Goal: Task Accomplishment & Management: Manage account settings

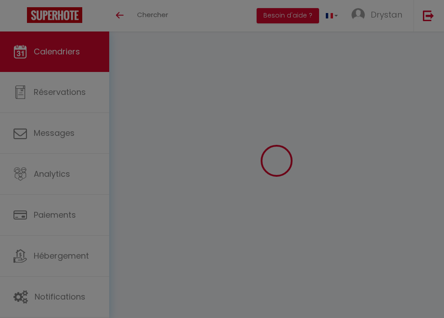
select select
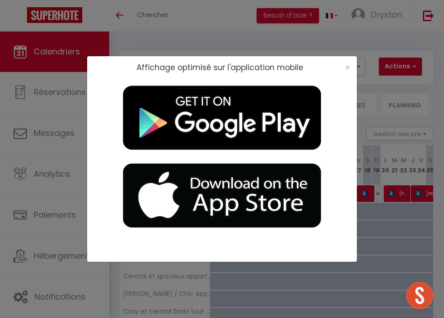
select select
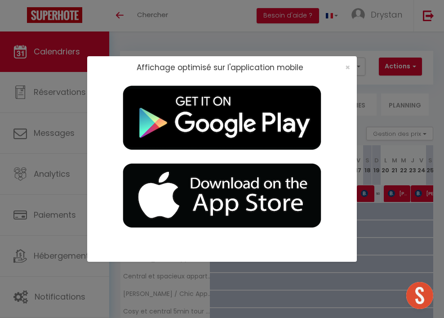
select select
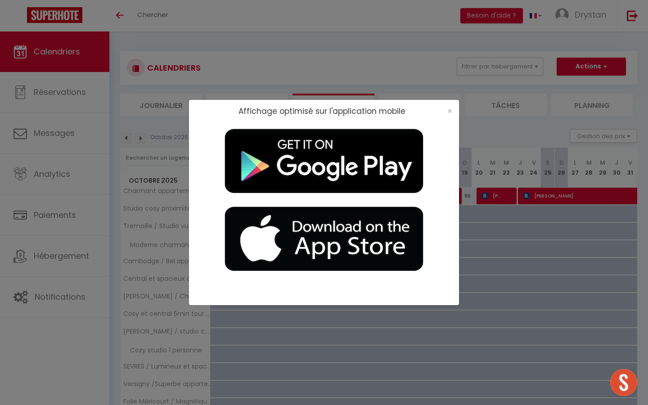
select select
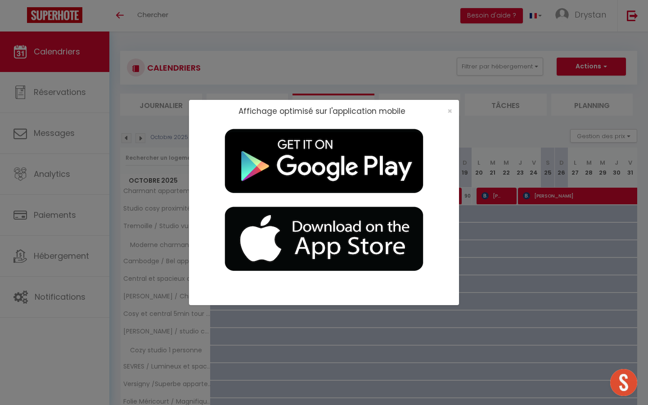
select select
click at [444, 113] on div "×" at bounding box center [446, 111] width 22 height 9
click at [444, 112] on span "×" at bounding box center [449, 110] width 5 height 11
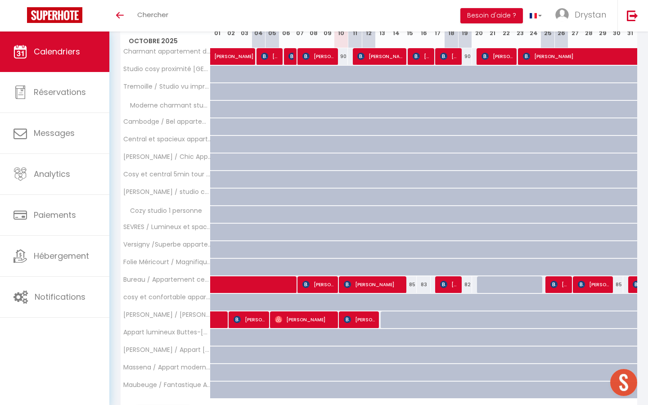
scroll to position [193, 0]
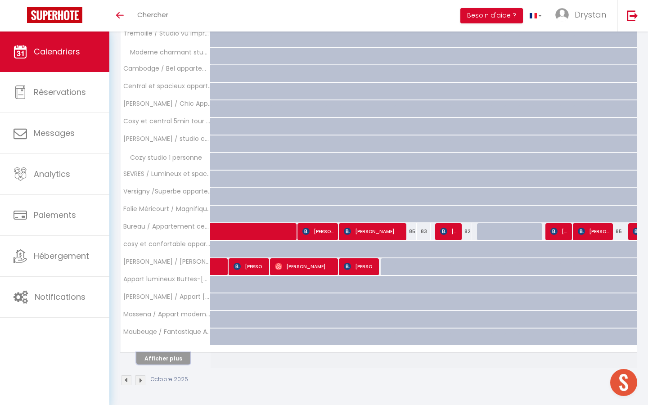
click at [174, 318] on button "Afficher plus" at bounding box center [163, 358] width 54 height 12
select select
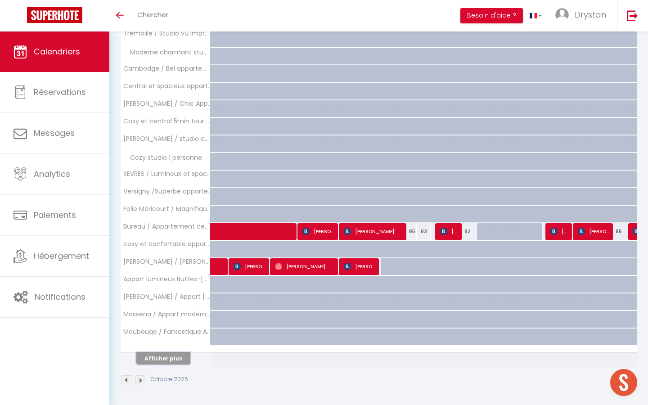
select select
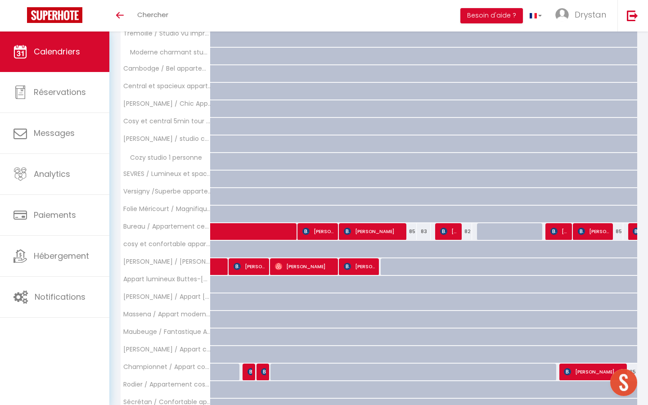
scroll to position [543, 0]
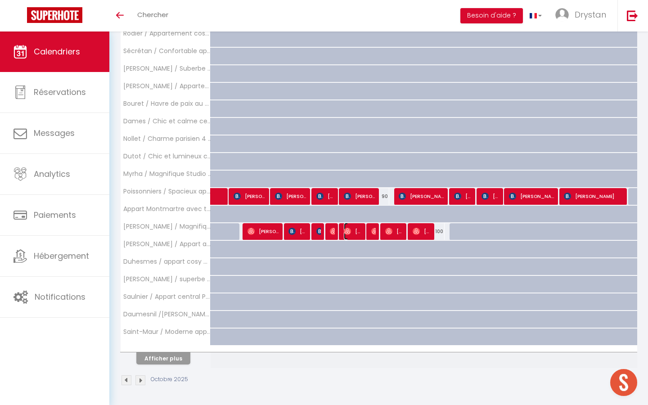
click at [345, 232] on img at bounding box center [347, 231] width 7 height 7
select select "OK"
select select "0"
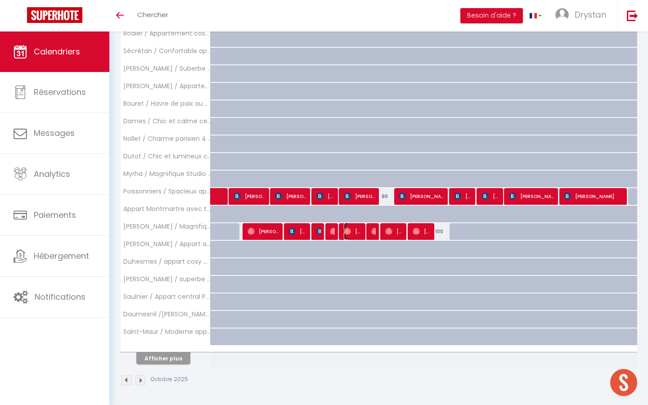
select select "1"
select select
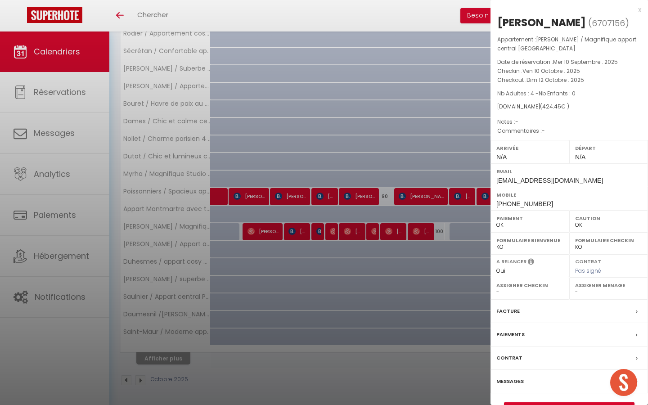
click at [381, 223] on div at bounding box center [324, 202] width 648 height 405
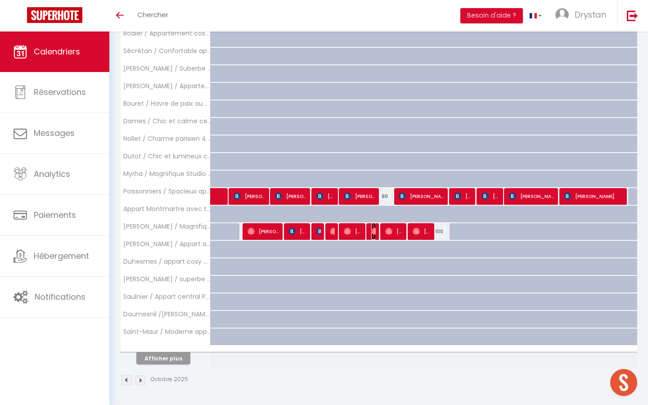
click at [371, 231] on img at bounding box center [374, 231] width 7 height 7
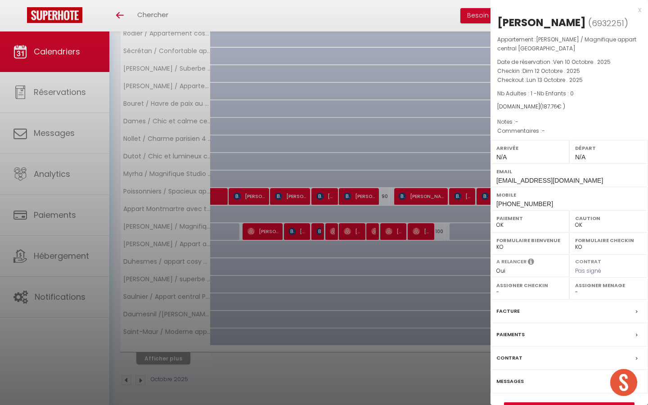
click at [367, 131] on div at bounding box center [324, 202] width 648 height 405
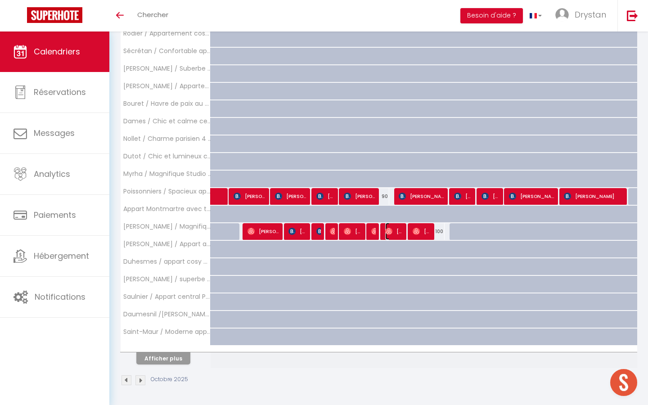
click at [397, 233] on span "[PERSON_NAME]" at bounding box center [394, 231] width 18 height 17
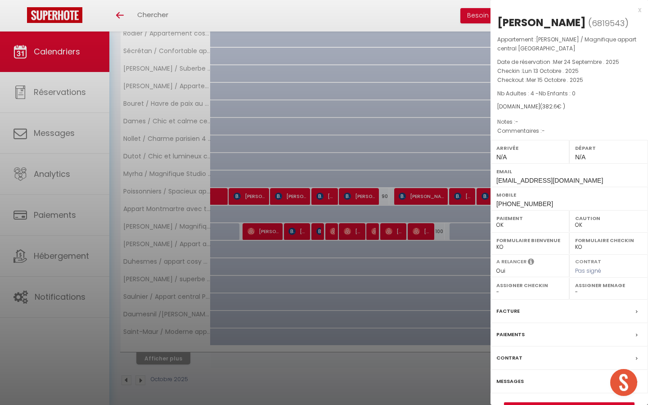
click at [382, 146] on div at bounding box center [324, 202] width 648 height 405
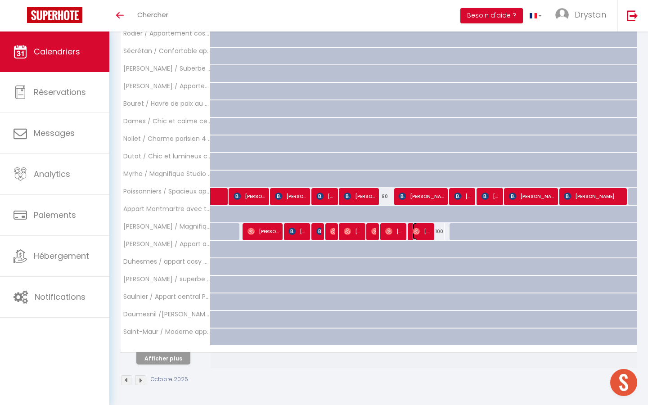
click at [422, 234] on span "[PERSON_NAME]" at bounding box center [421, 231] width 18 height 17
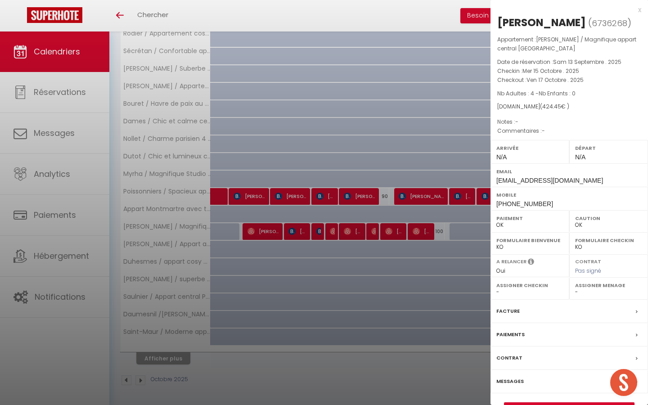
click at [345, 127] on div at bounding box center [324, 202] width 648 height 405
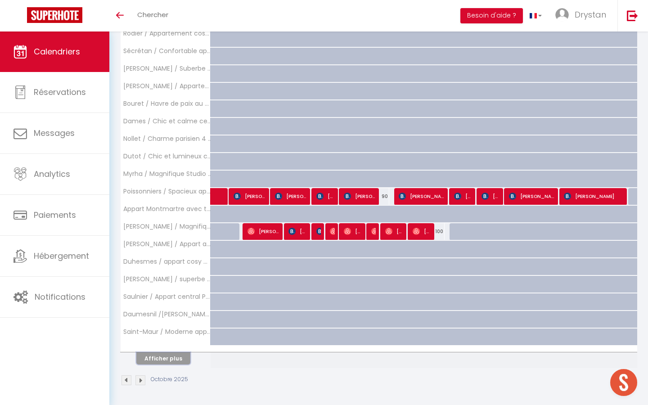
click at [166, 318] on button "Afficher plus" at bounding box center [163, 358] width 54 height 12
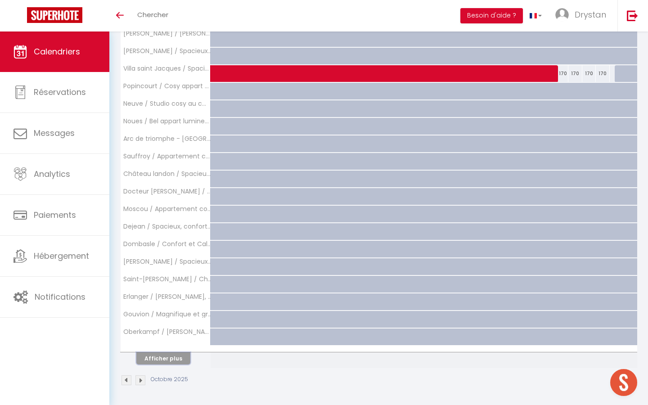
click at [166, 318] on button "Afficher plus" at bounding box center [163, 358] width 54 height 12
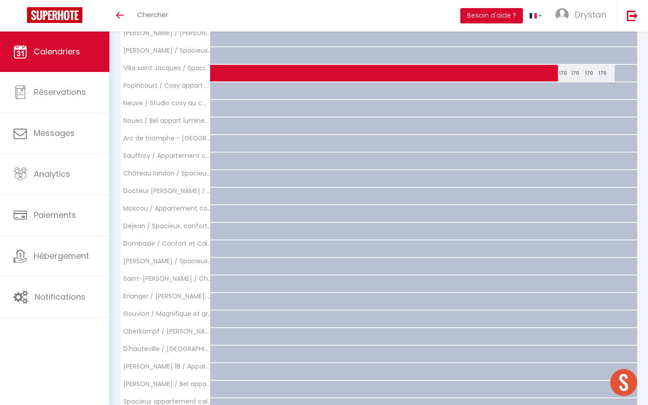
scroll to position [1048, 0]
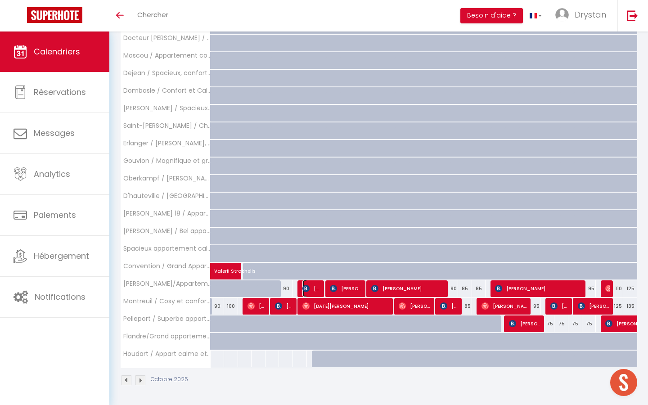
click at [313, 289] on span "Patrick Beauduin" at bounding box center [311, 288] width 18 height 17
select select "KO"
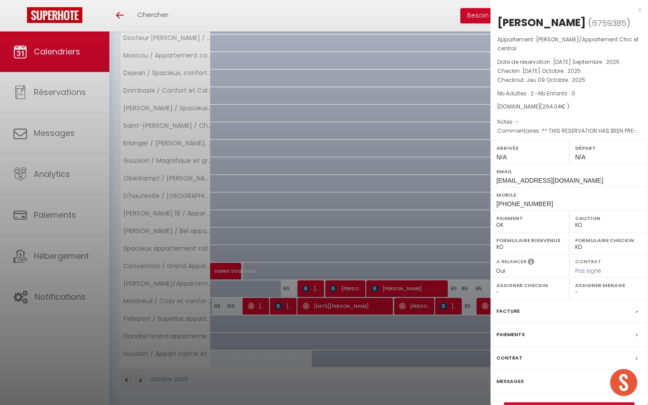
click at [444, 309] on div "Facture" at bounding box center [568, 311] width 157 height 23
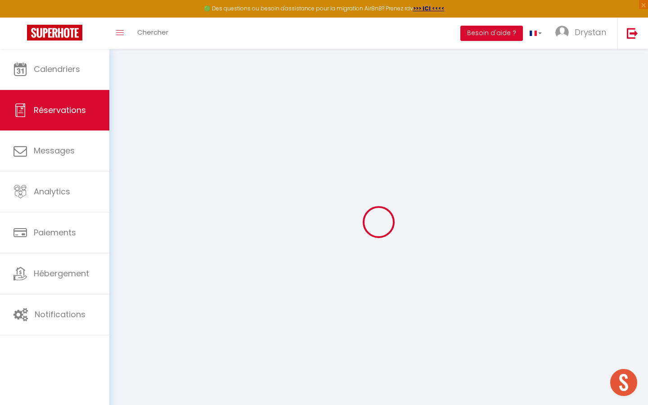
select select "cleaning"
select select "taxes"
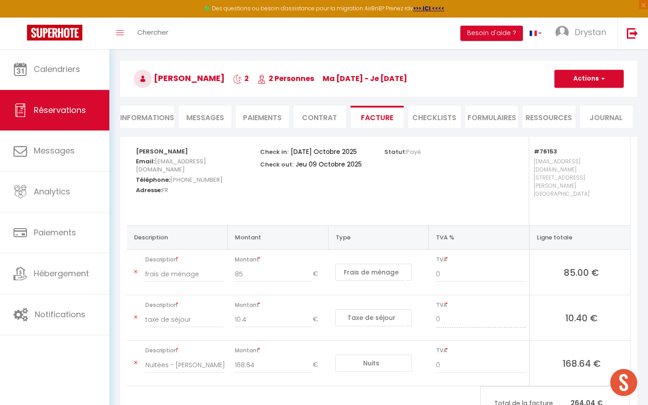
scroll to position [22, 0]
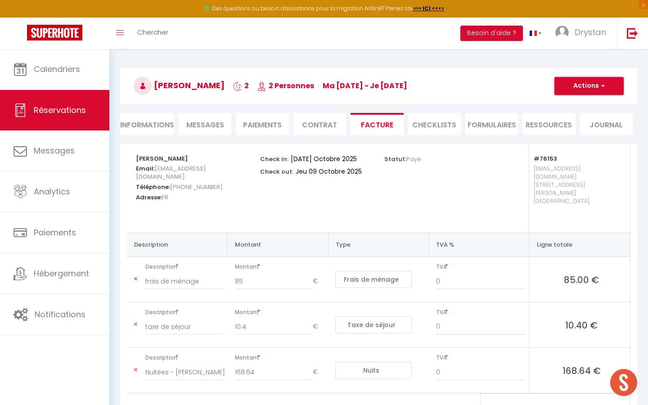
click at [444, 85] on span "button" at bounding box center [601, 86] width 5 height 8
click at [444, 128] on link "Envoyer la facture" at bounding box center [582, 129] width 76 height 12
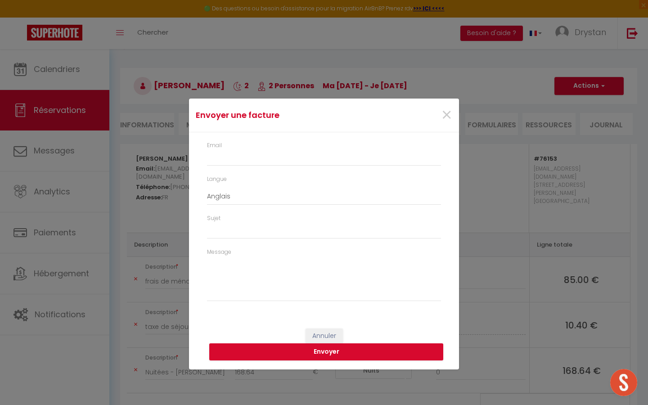
type input "pbeaud.220151@guest.booking.com"
select select "fr"
type input "Votre facture 6759385 - Juliette Lamber/Appartement Chic et central"
type textarea "Bonjour, Voici le lien pour télécharger votre facture : https://superhote.com/a…"
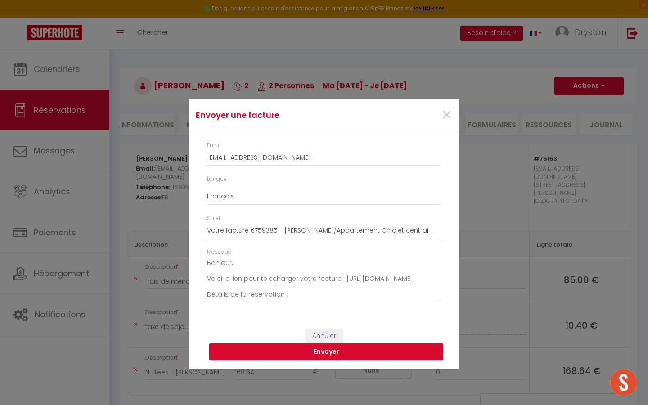
click at [370, 318] on button "Envoyer" at bounding box center [326, 351] width 234 height 17
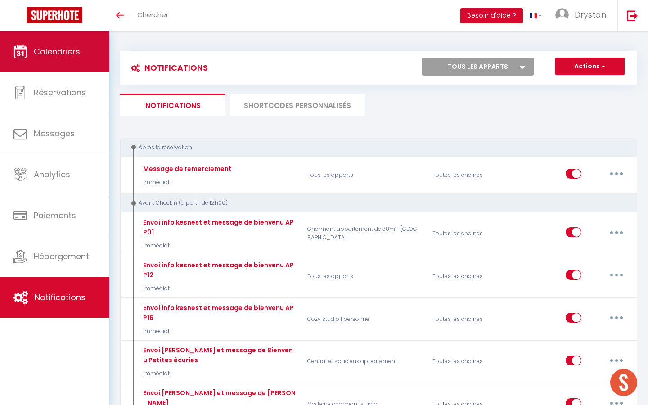
scroll to position [485, 0]
click at [40, 58] on link "Calendriers" at bounding box center [54, 51] width 109 height 40
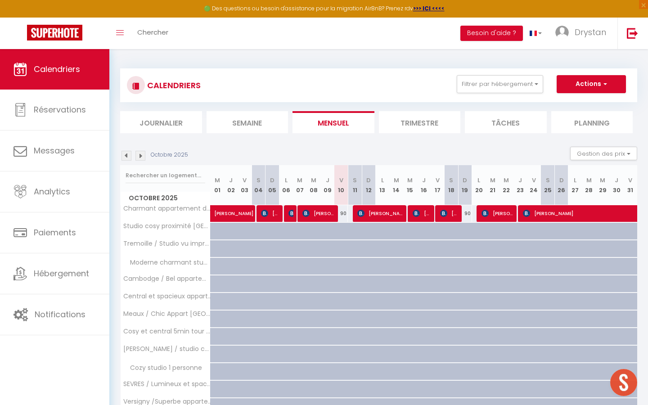
scroll to position [210, 0]
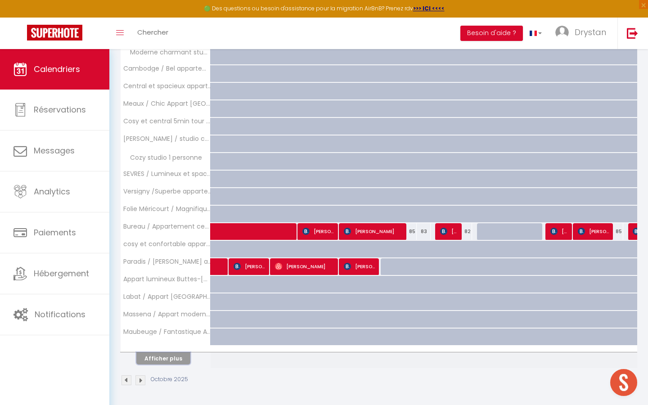
click at [170, 354] on button "Afficher plus" at bounding box center [163, 358] width 54 height 12
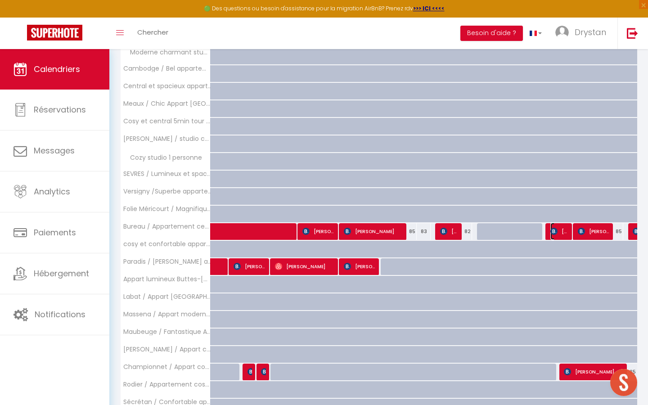
click at [551, 232] on img at bounding box center [553, 231] width 7 height 7
select select "OK"
select select "KO"
select select "0"
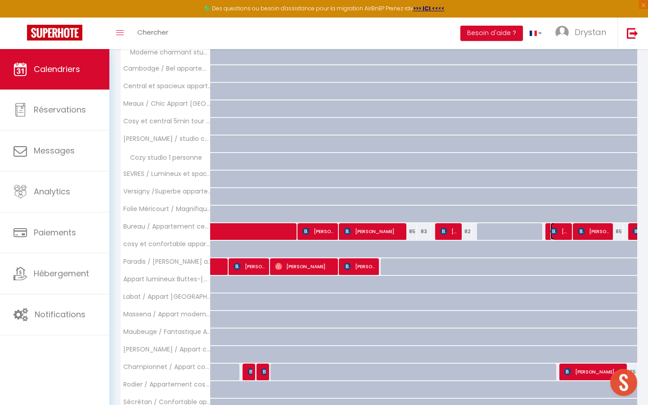
select select "1"
select select
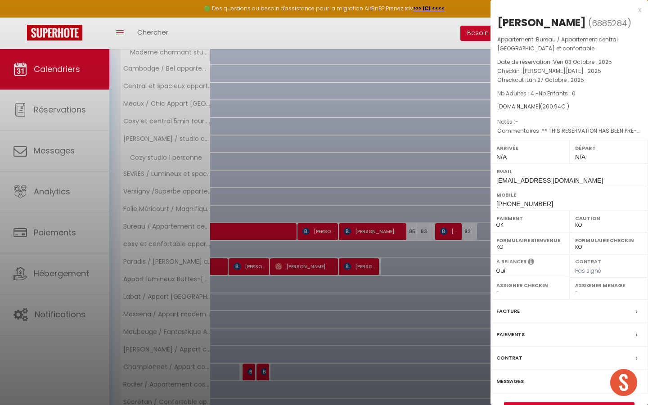
click at [444, 207] on div at bounding box center [324, 202] width 648 height 405
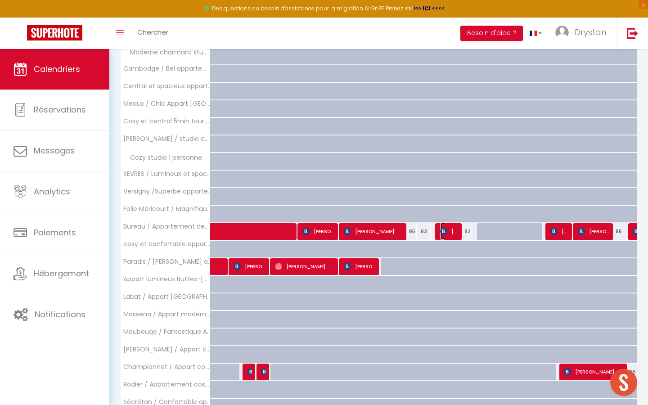
click at [454, 233] on span "[PERSON_NAME]" at bounding box center [449, 231] width 18 height 17
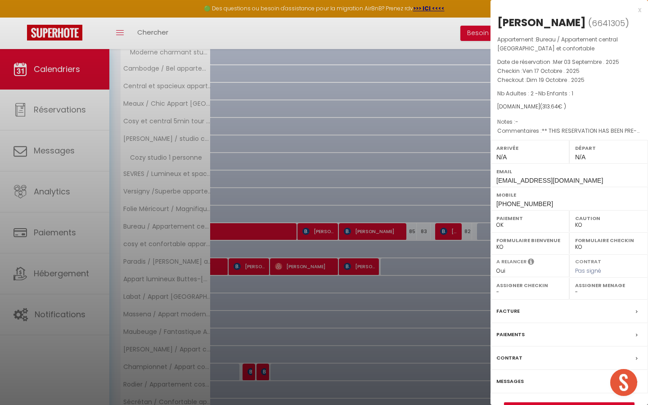
click at [426, 152] on div at bounding box center [324, 202] width 648 height 405
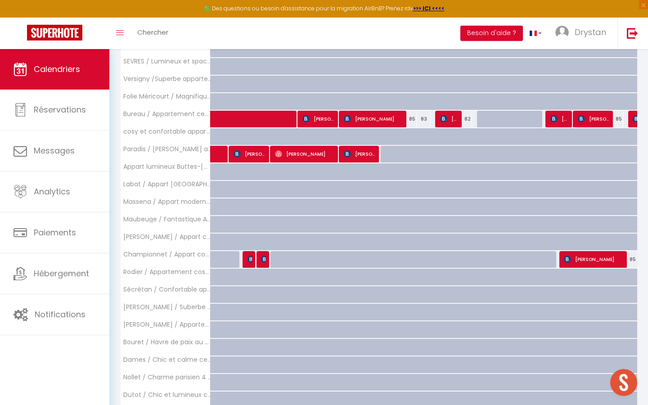
scroll to position [307, 0]
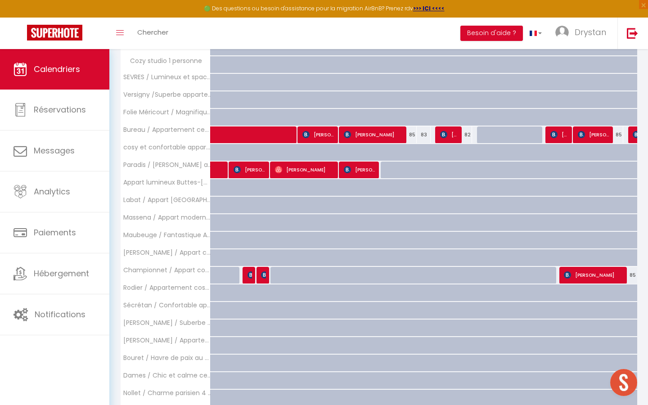
click at [469, 133] on div "82" at bounding box center [465, 134] width 14 height 17
type input "82"
type input "Dim 19 Octobre 2025"
type input "Lun 20 Octobre 2025"
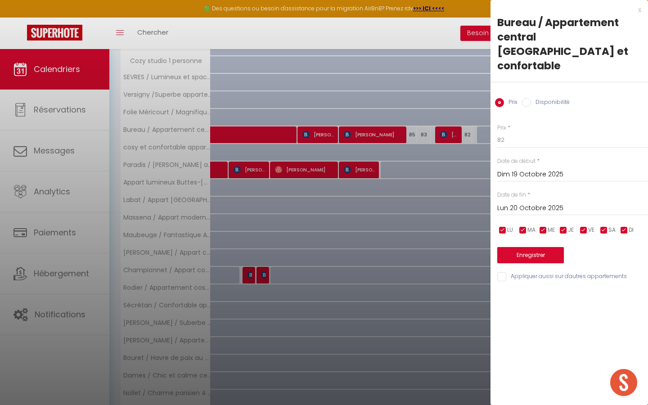
click at [462, 158] on div at bounding box center [324, 202] width 648 height 405
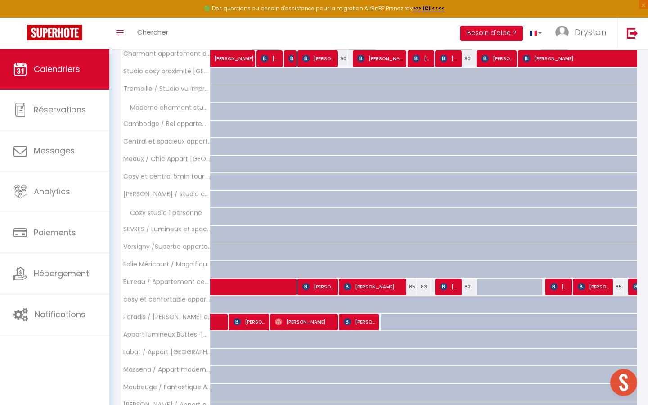
scroll to position [430, 0]
